Goal: Task Accomplishment & Management: Use online tool/utility

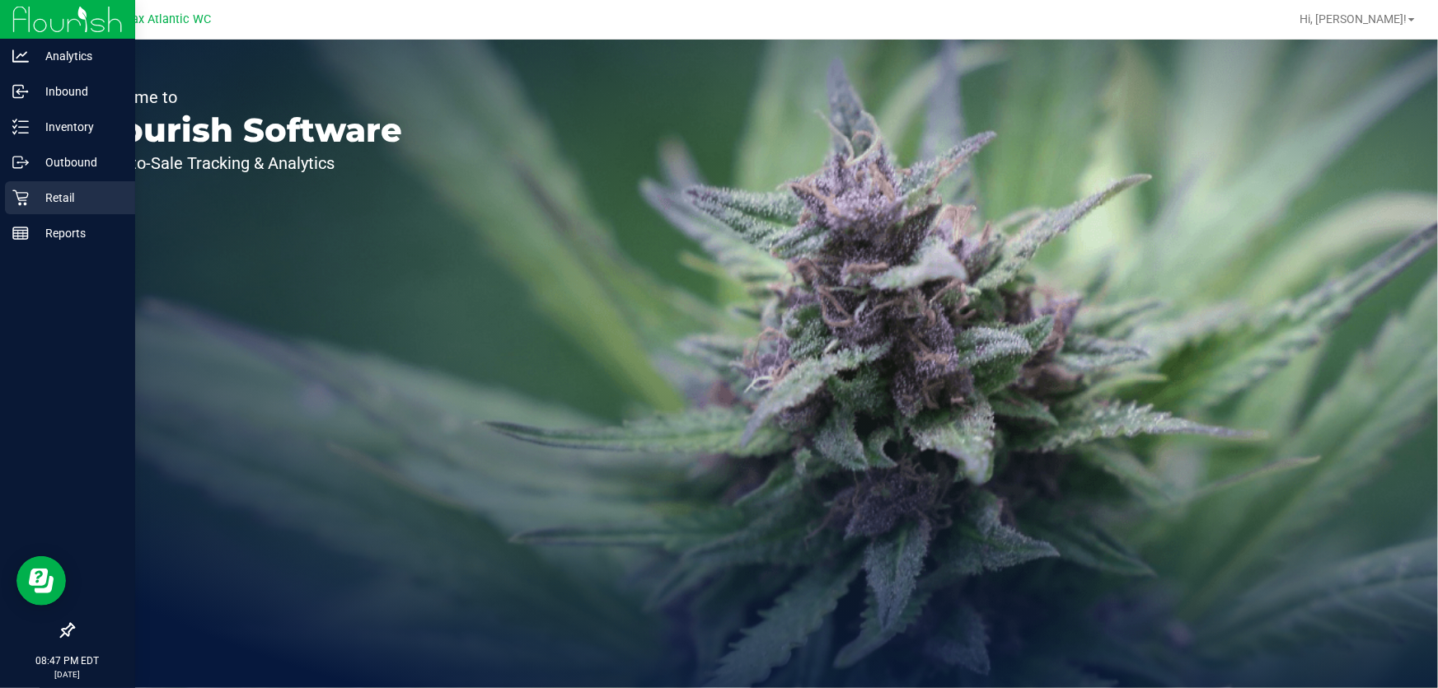
click at [30, 201] on p "Retail" at bounding box center [78, 198] width 99 height 20
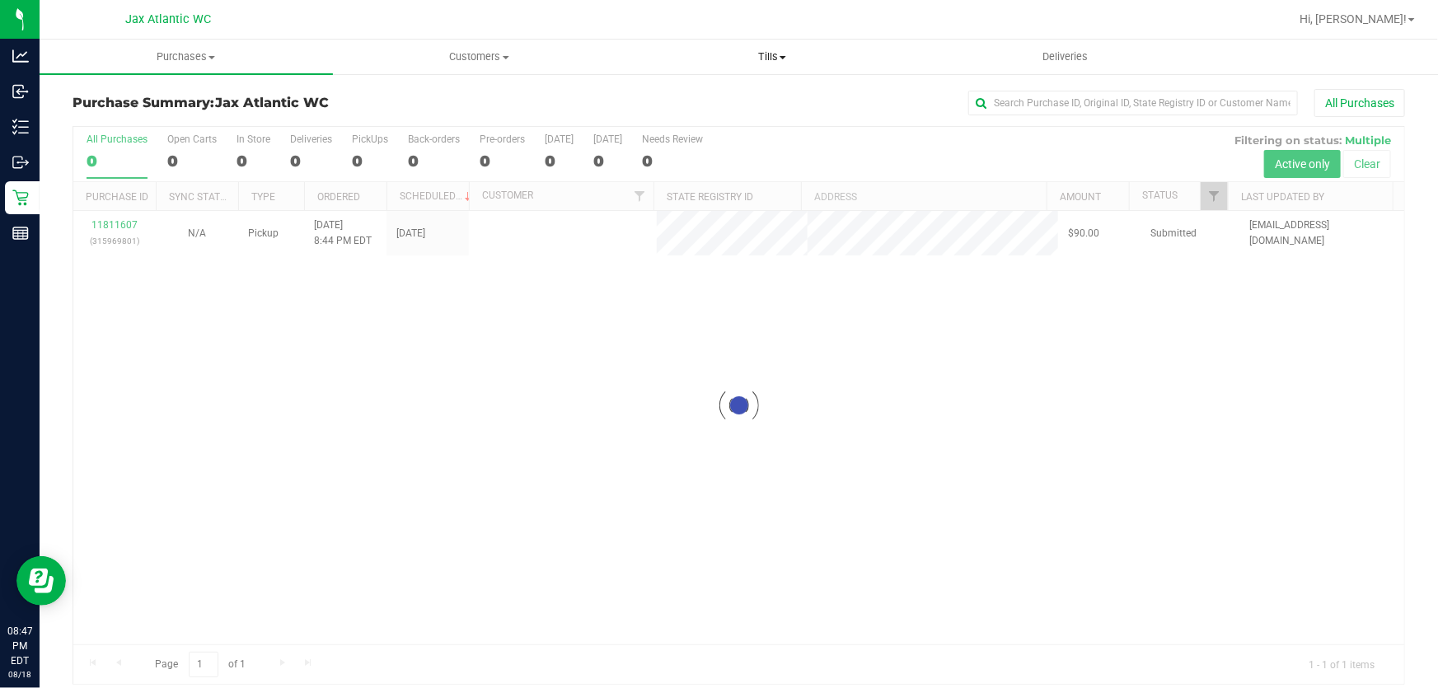
click at [737, 61] on span "Tills" at bounding box center [772, 56] width 292 height 15
click at [725, 88] on ul "Manage tills Reconcile e-payments" at bounding box center [771, 109] width 293 height 69
click at [737, 58] on span "Tills" at bounding box center [771, 56] width 293 height 15
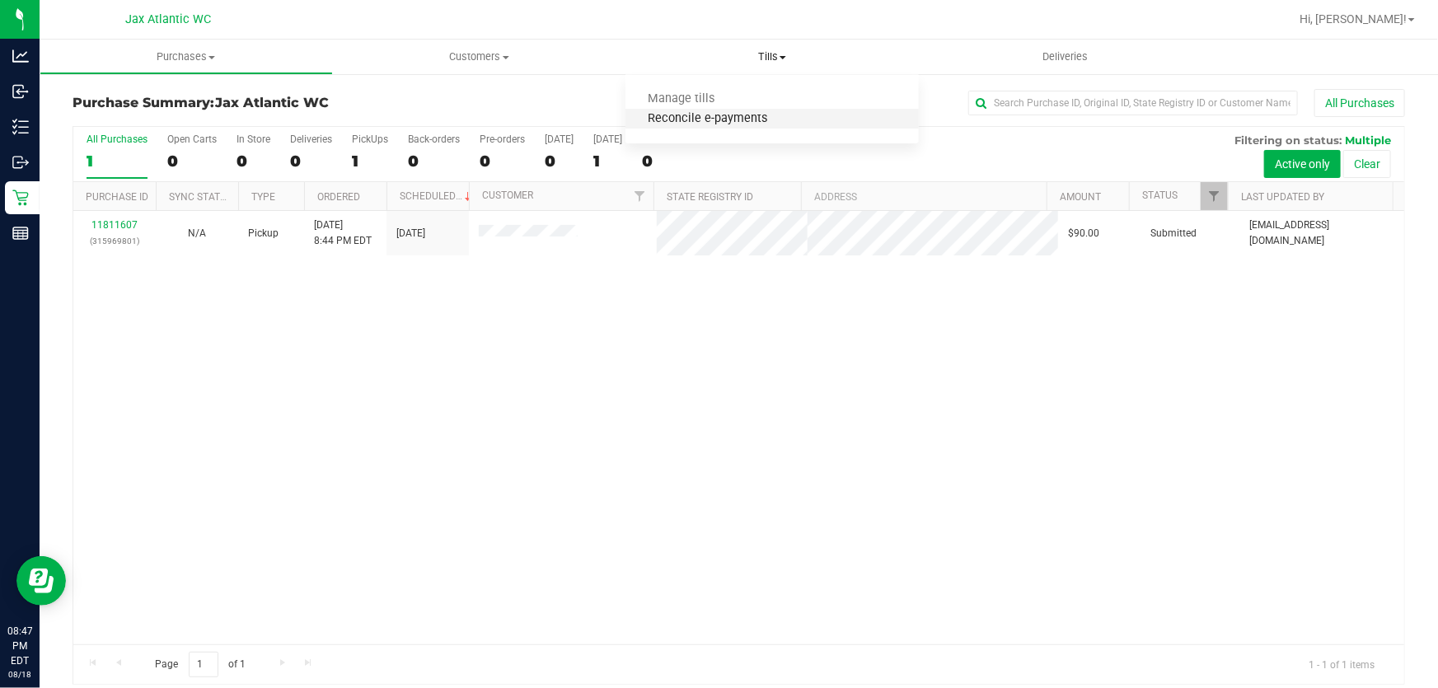
click at [704, 119] on span "Reconcile e-payments" at bounding box center [707, 119] width 164 height 14
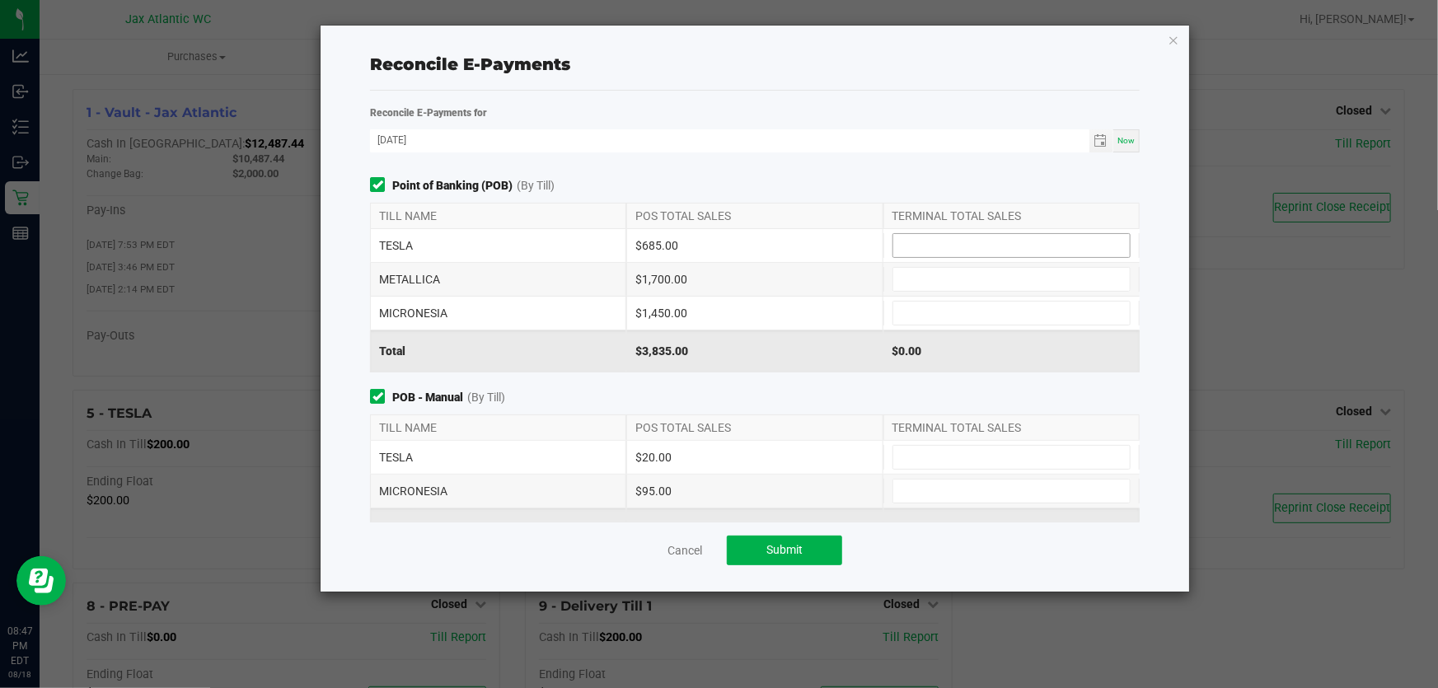
click at [737, 243] on input at bounding box center [1011, 245] width 236 height 23
click at [737, 239] on input at bounding box center [1011, 245] width 236 height 23
type input "$685.00"
type input "$1,700.00"
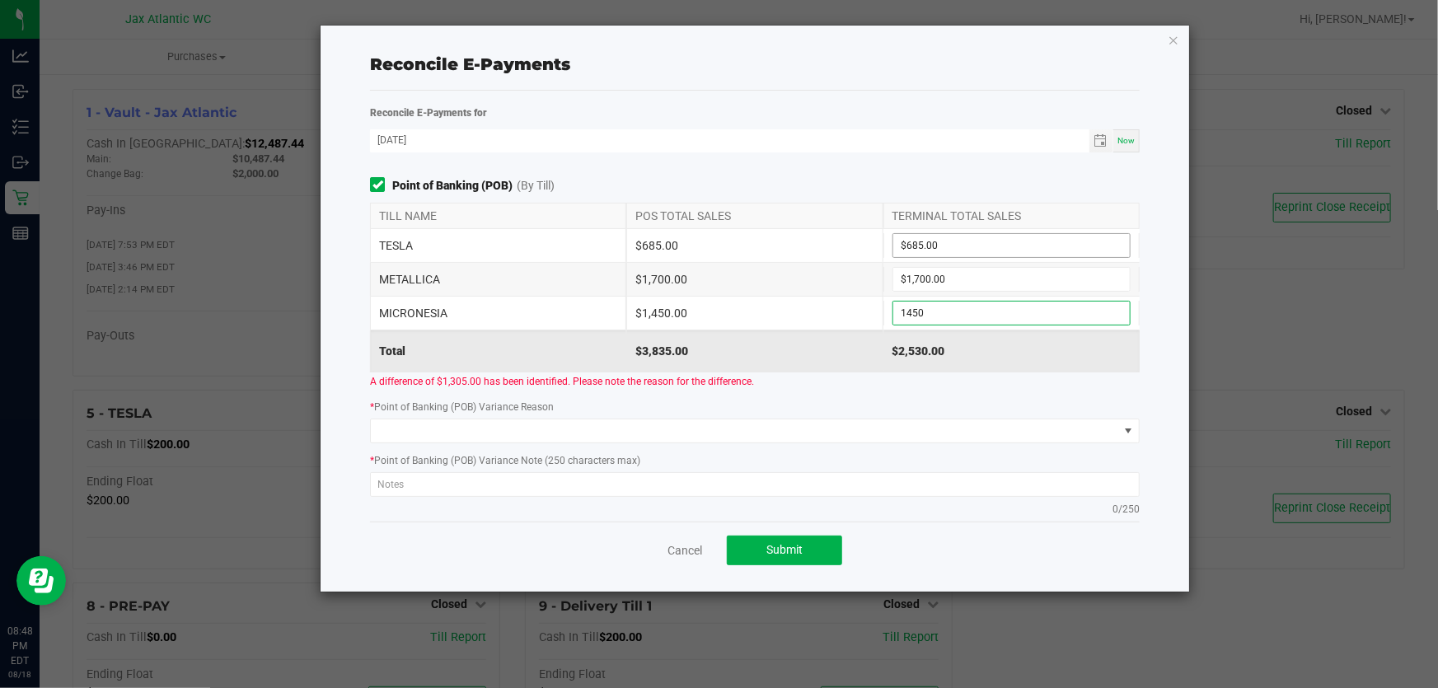
type input "$1,450.00"
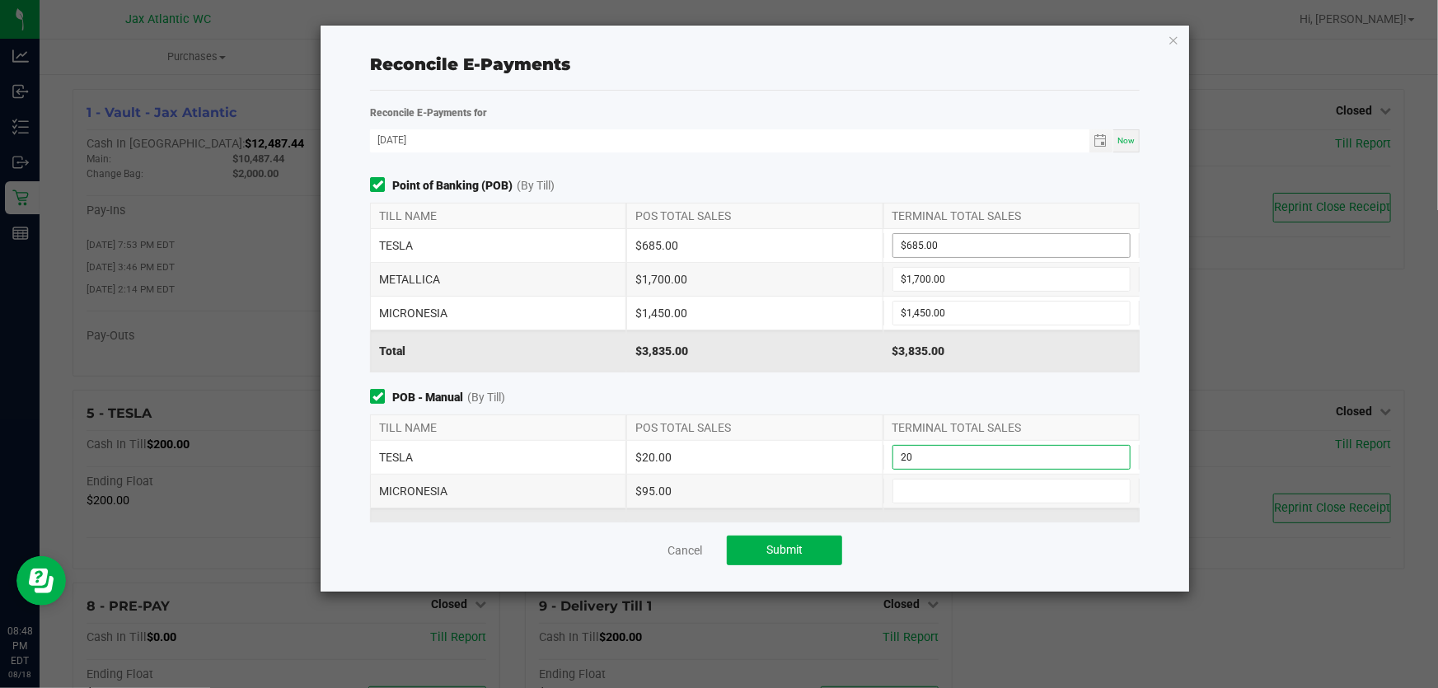
type input "$20.00"
type input "$95.00"
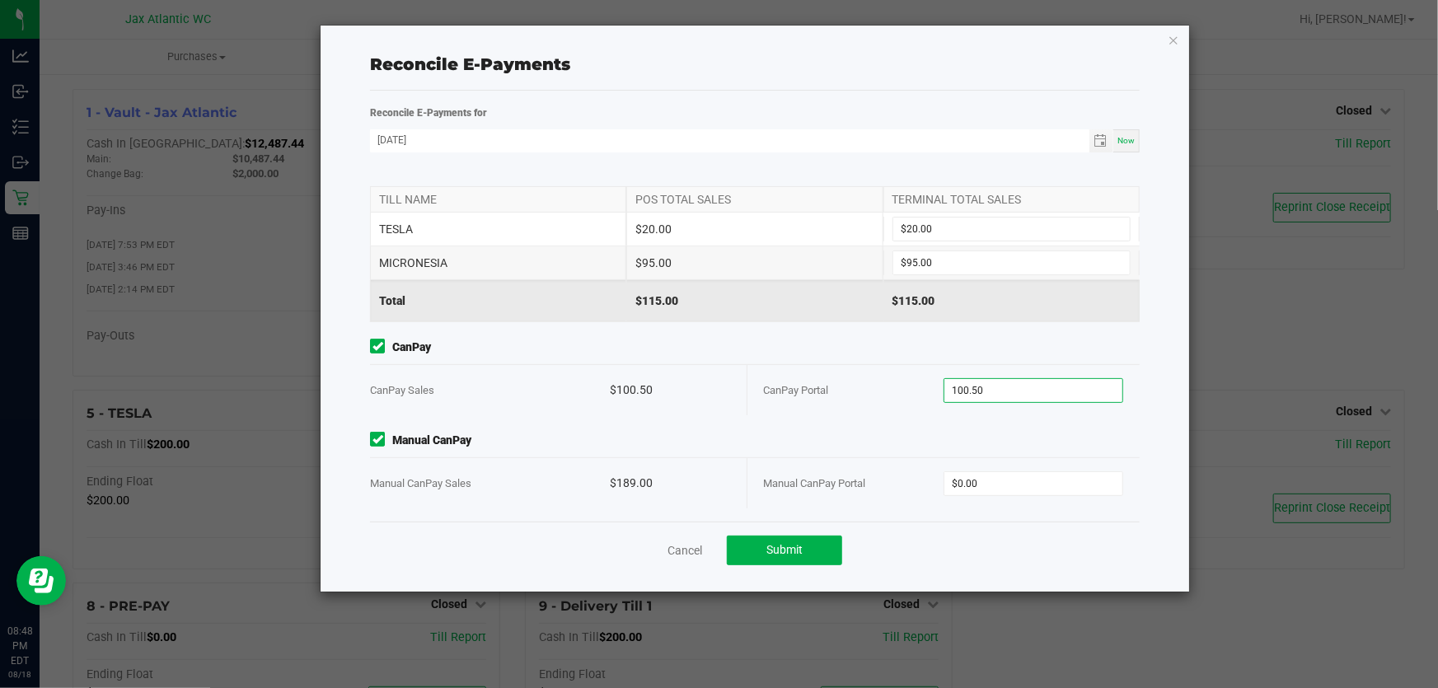
type input "$100.50"
type input "$189.00"
click at [737, 552] on span "Submit" at bounding box center [784, 549] width 36 height 13
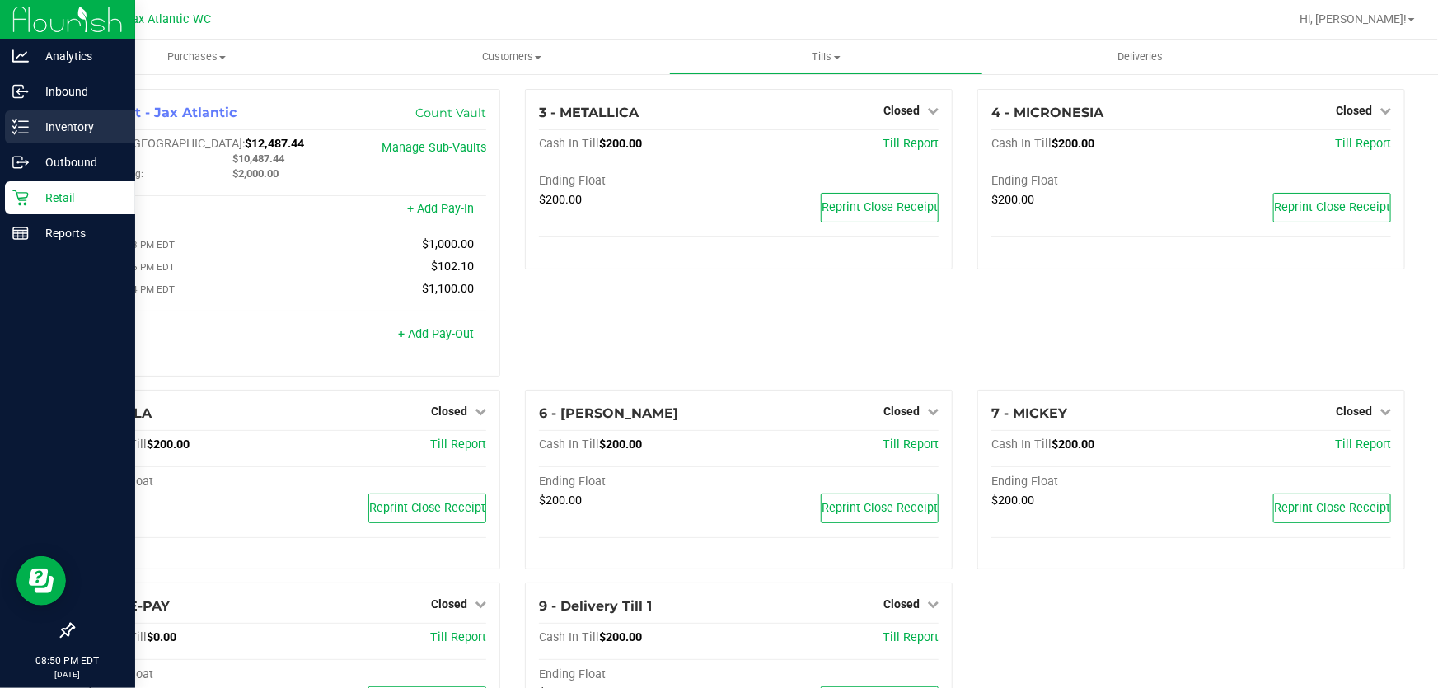
click at [67, 124] on p "Inventory" at bounding box center [78, 127] width 99 height 20
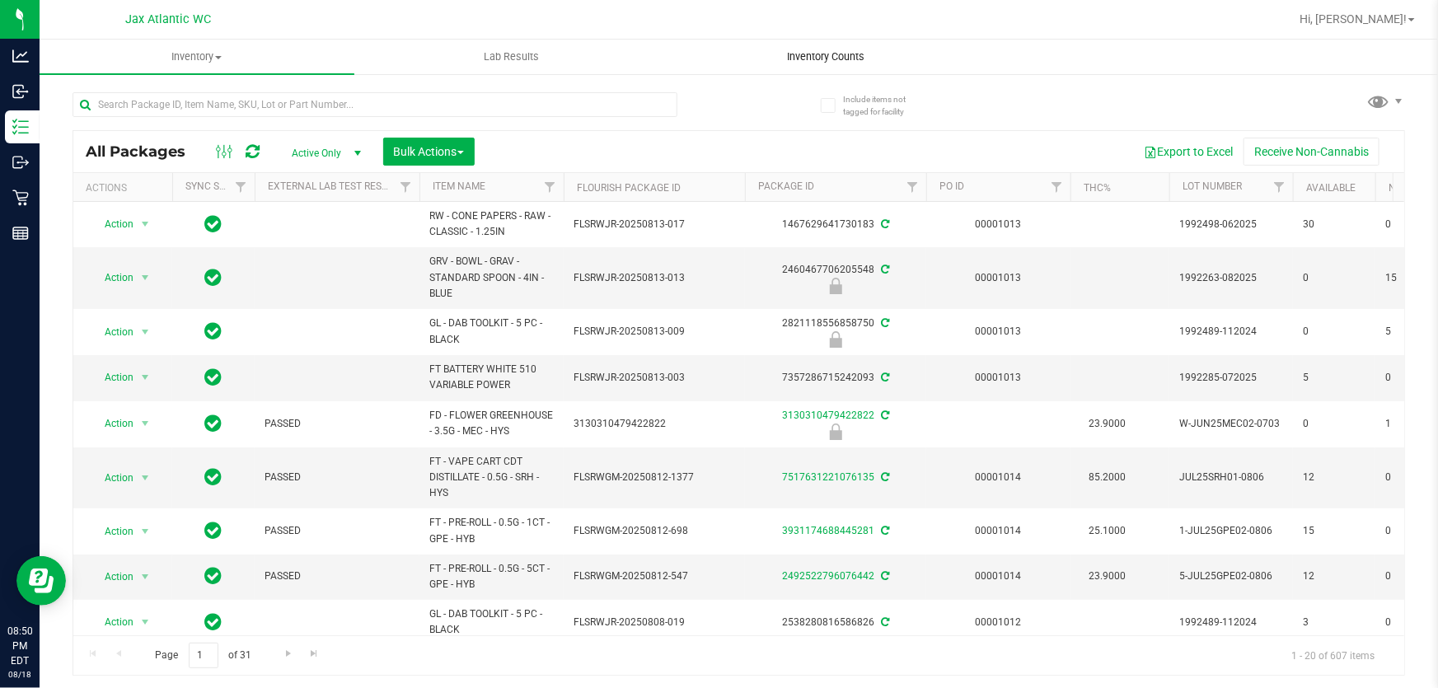
click at [737, 58] on span "Inventory Counts" at bounding box center [826, 56] width 122 height 15
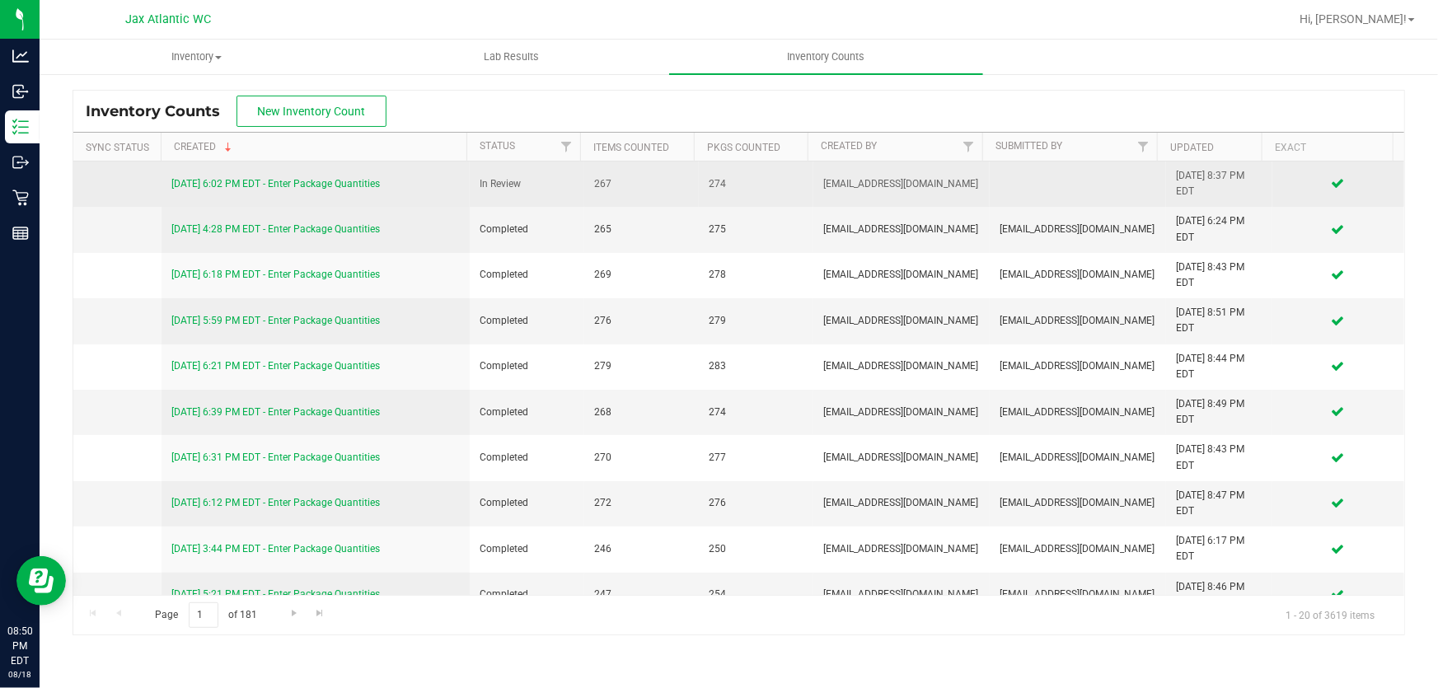
click at [288, 184] on link "[DATE] 6:02 PM EDT - Enter Package Quantities" at bounding box center [275, 184] width 208 height 12
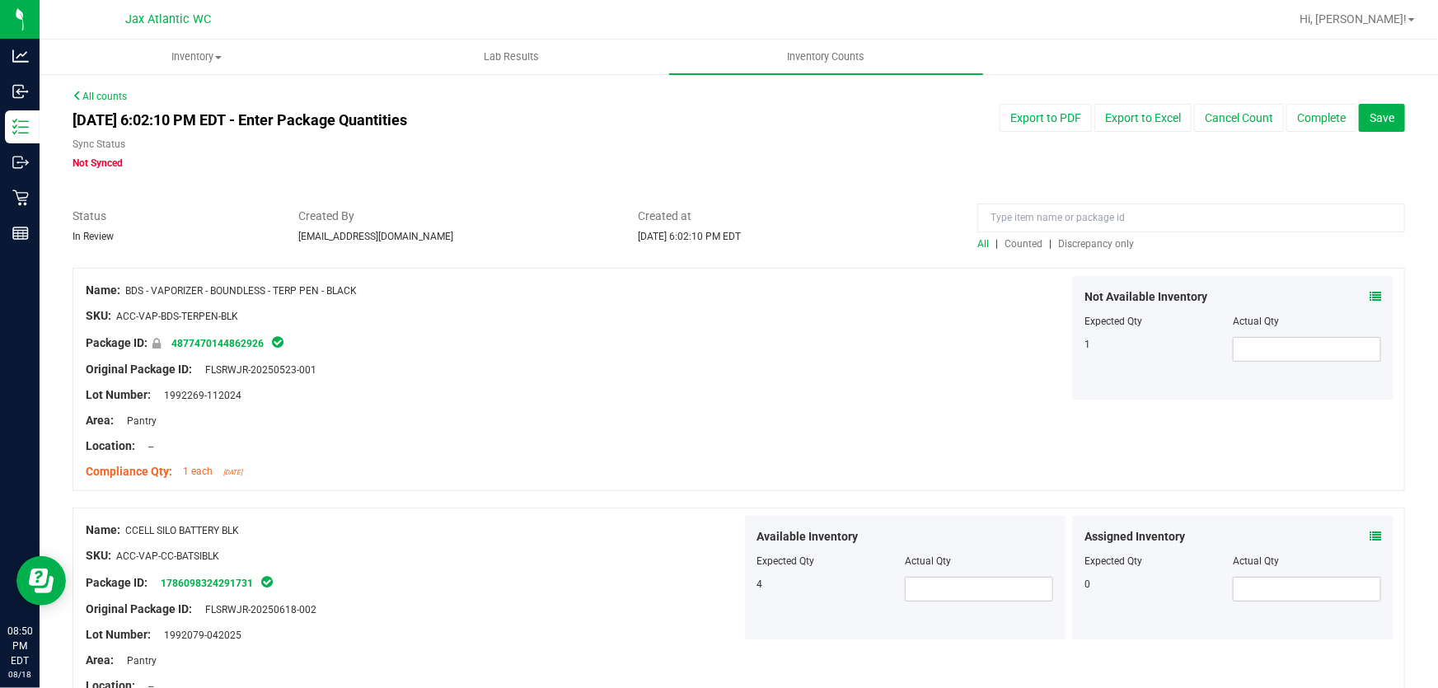
click at [737, 245] on span "Discrepancy only" at bounding box center [1096, 244] width 76 height 12
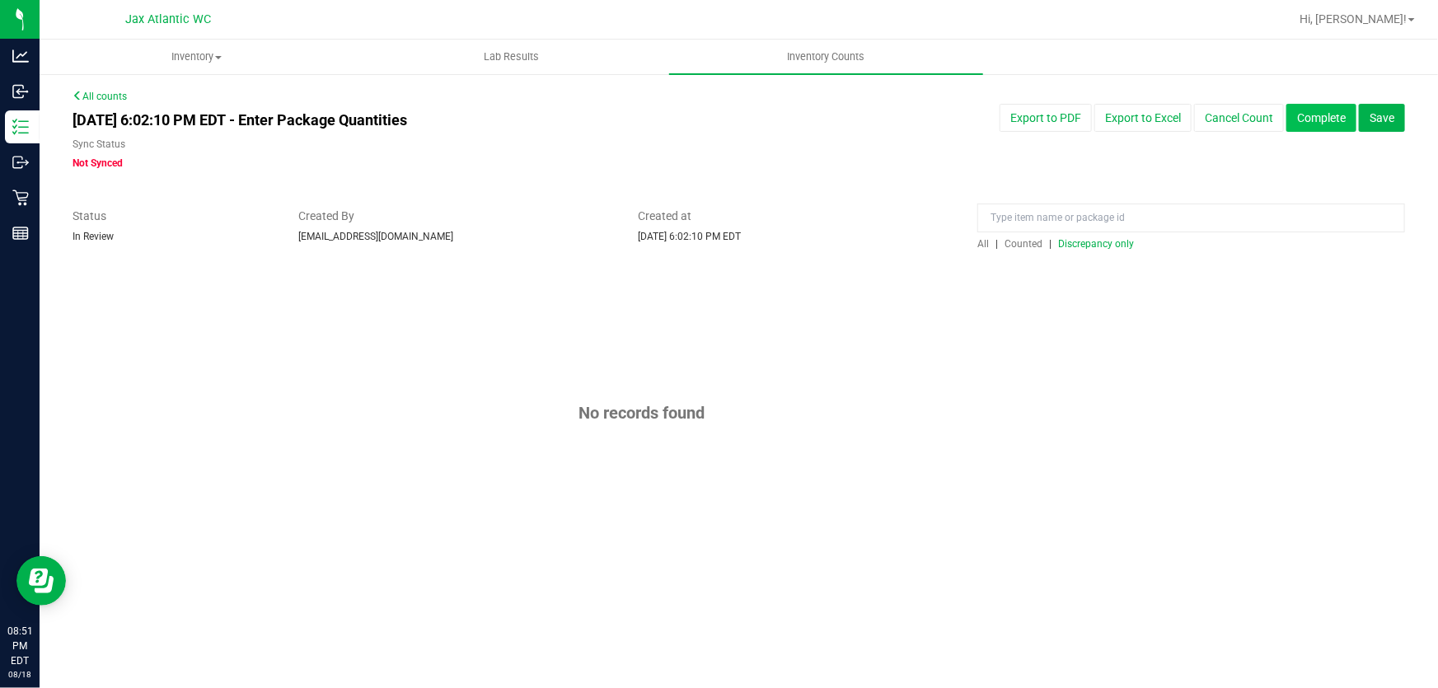
click at [737, 122] on button "Complete" at bounding box center [1321, 118] width 70 height 28
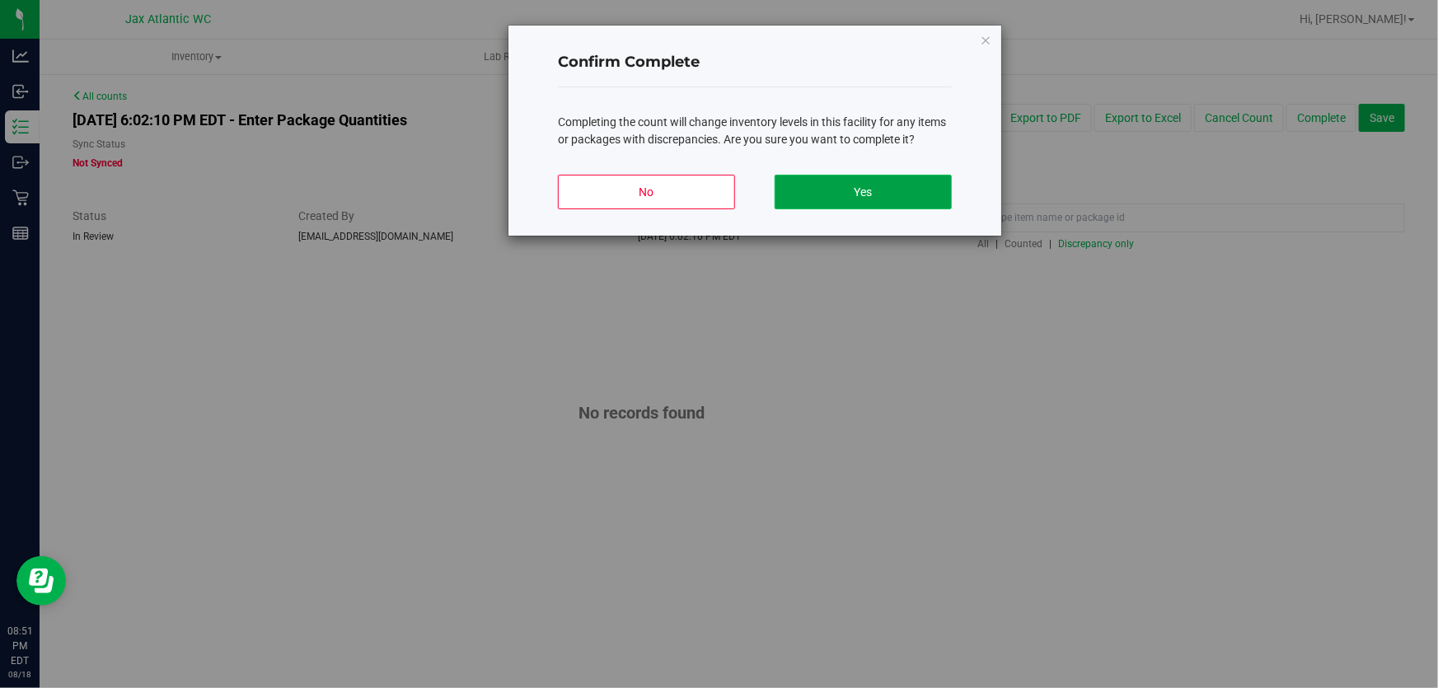
click at [737, 188] on button "Yes" at bounding box center [862, 192] width 177 height 35
